Goal: Check status: Check status

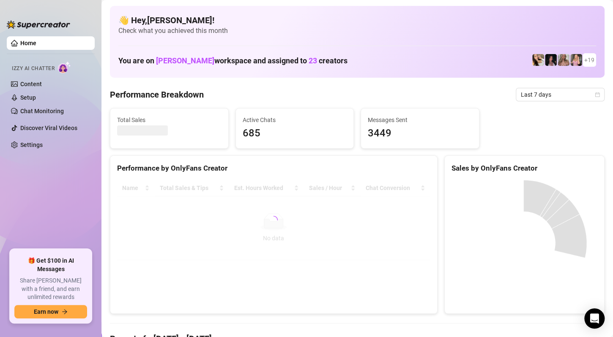
click at [25, 175] on ul "Home Izzy AI Chatter Content Setup Chat Monitoring Discover Viral Videos Settin…" at bounding box center [51, 139] width 88 height 213
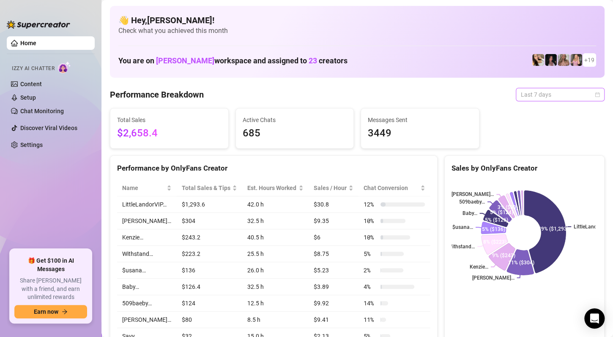
click at [572, 96] on span "Last 7 days" at bounding box center [559, 94] width 79 height 13
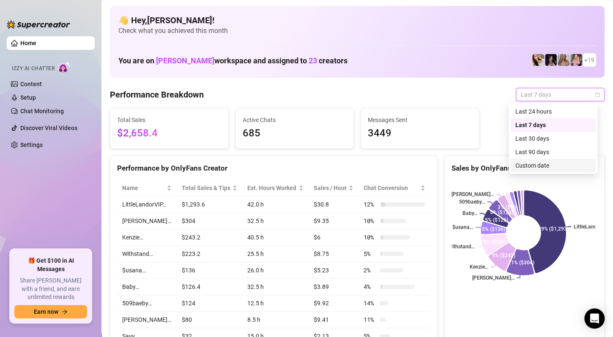
click at [547, 162] on div "Custom date" at bounding box center [552, 165] width 75 height 9
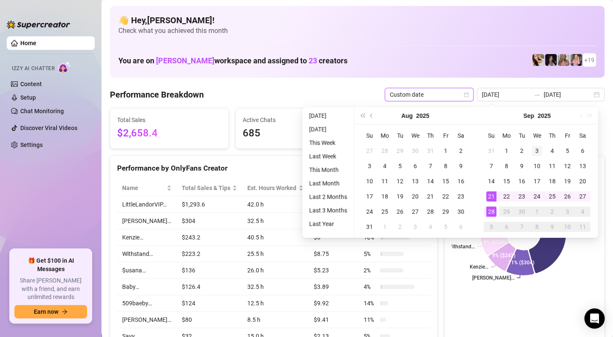
click at [588, 95] on div "[DATE] [DATE]" at bounding box center [541, 95] width 128 height 14
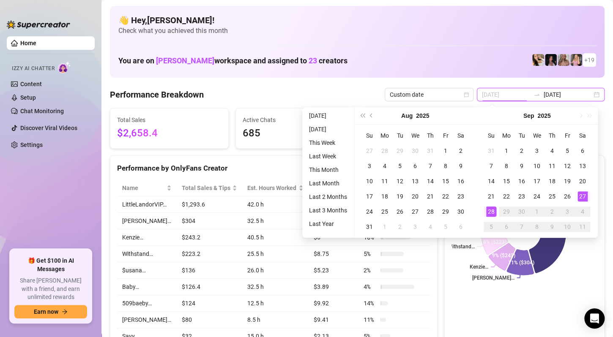
type input "[DATE]"
click at [581, 196] on div "27" at bounding box center [582, 196] width 10 height 10
click at [491, 210] on div "28" at bounding box center [491, 212] width 10 height 10
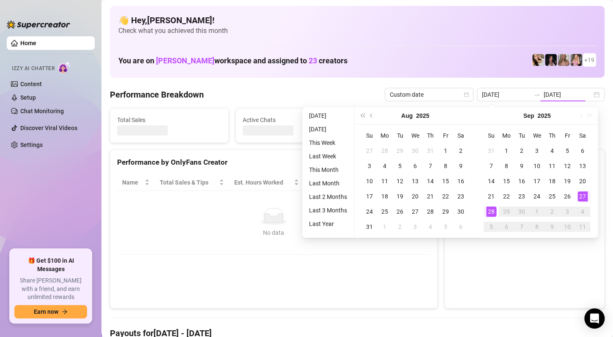
type input "[DATE]"
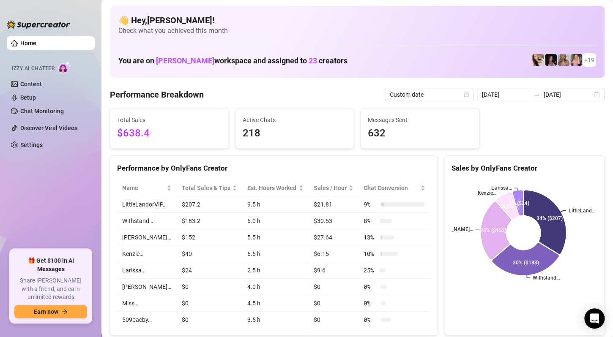
click at [24, 193] on ul "Home Izzy AI Chatter Content Setup Chat Monitoring Discover Viral Videos Settin…" at bounding box center [51, 139] width 88 height 213
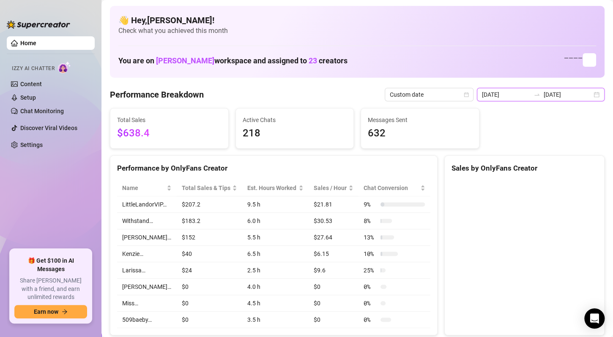
click at [579, 90] on input "[DATE]" at bounding box center [567, 94] width 48 height 9
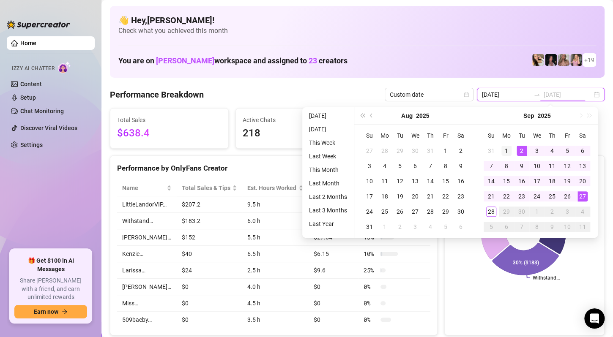
type input "[DATE]"
click at [508, 150] on div "1" at bounding box center [506, 151] width 10 height 10
type input "[DATE]"
click at [492, 210] on div "28" at bounding box center [491, 212] width 10 height 10
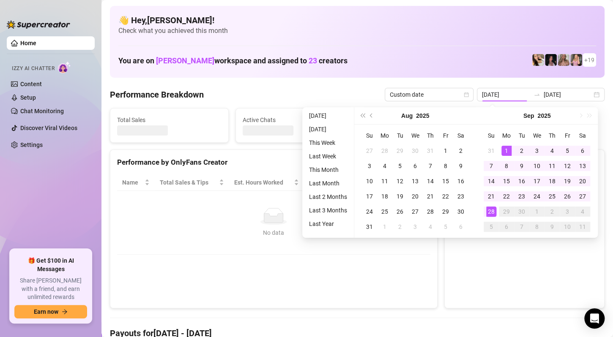
type input "[DATE]"
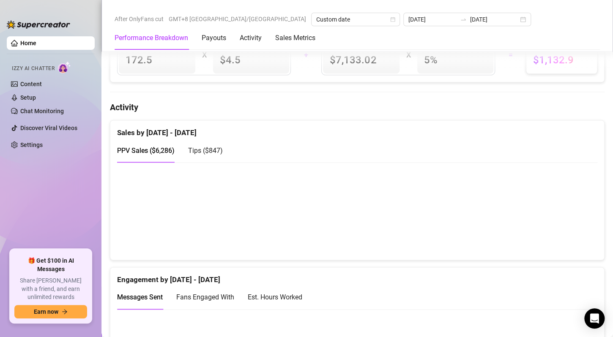
scroll to position [253, 0]
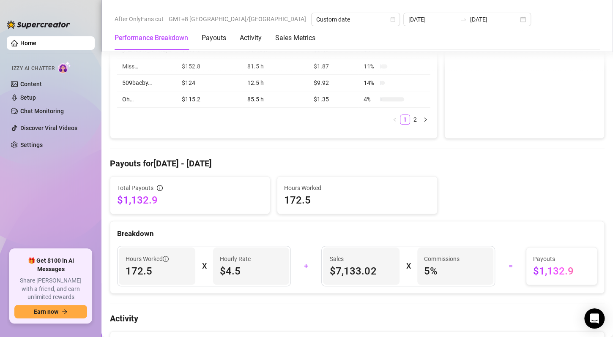
click at [26, 218] on ul "Home Izzy AI Chatter Content Setup Chat Monitoring Discover Viral Videos Settin…" at bounding box center [51, 139] width 88 height 213
